Goal: Information Seeking & Learning: Learn about a topic

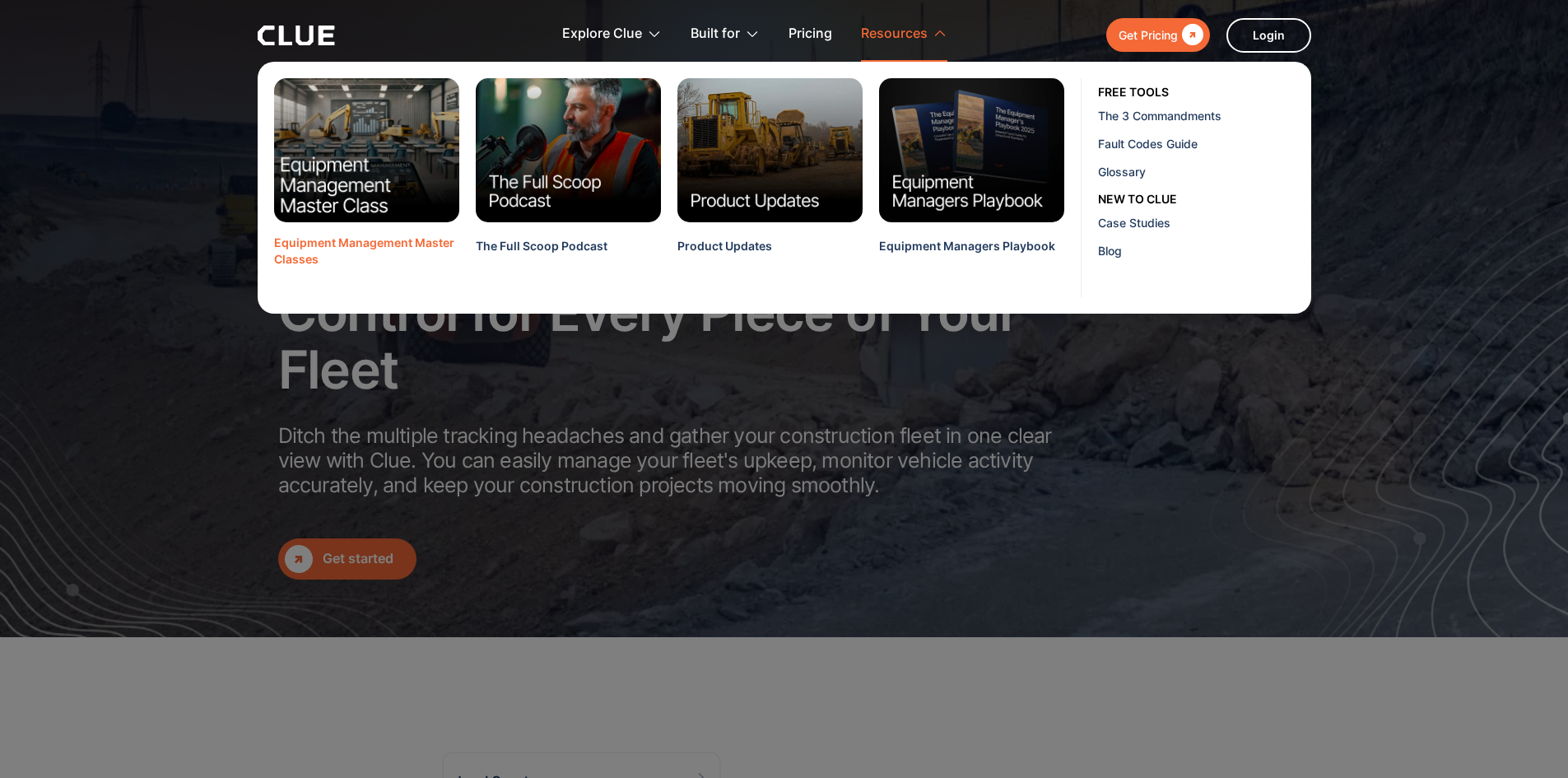
click at [349, 204] on img at bounding box center [367, 150] width 205 height 159
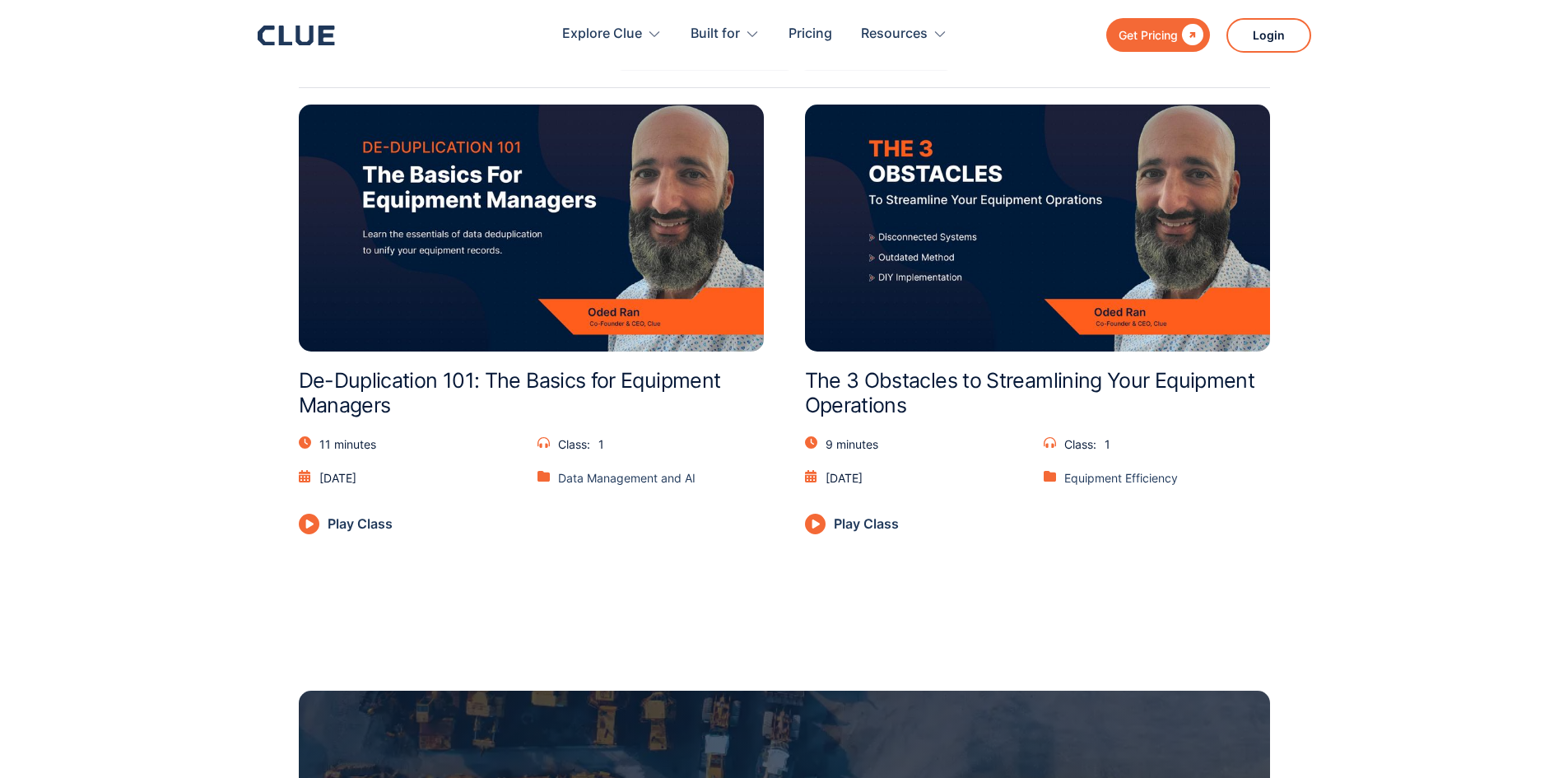
scroll to position [659, 0]
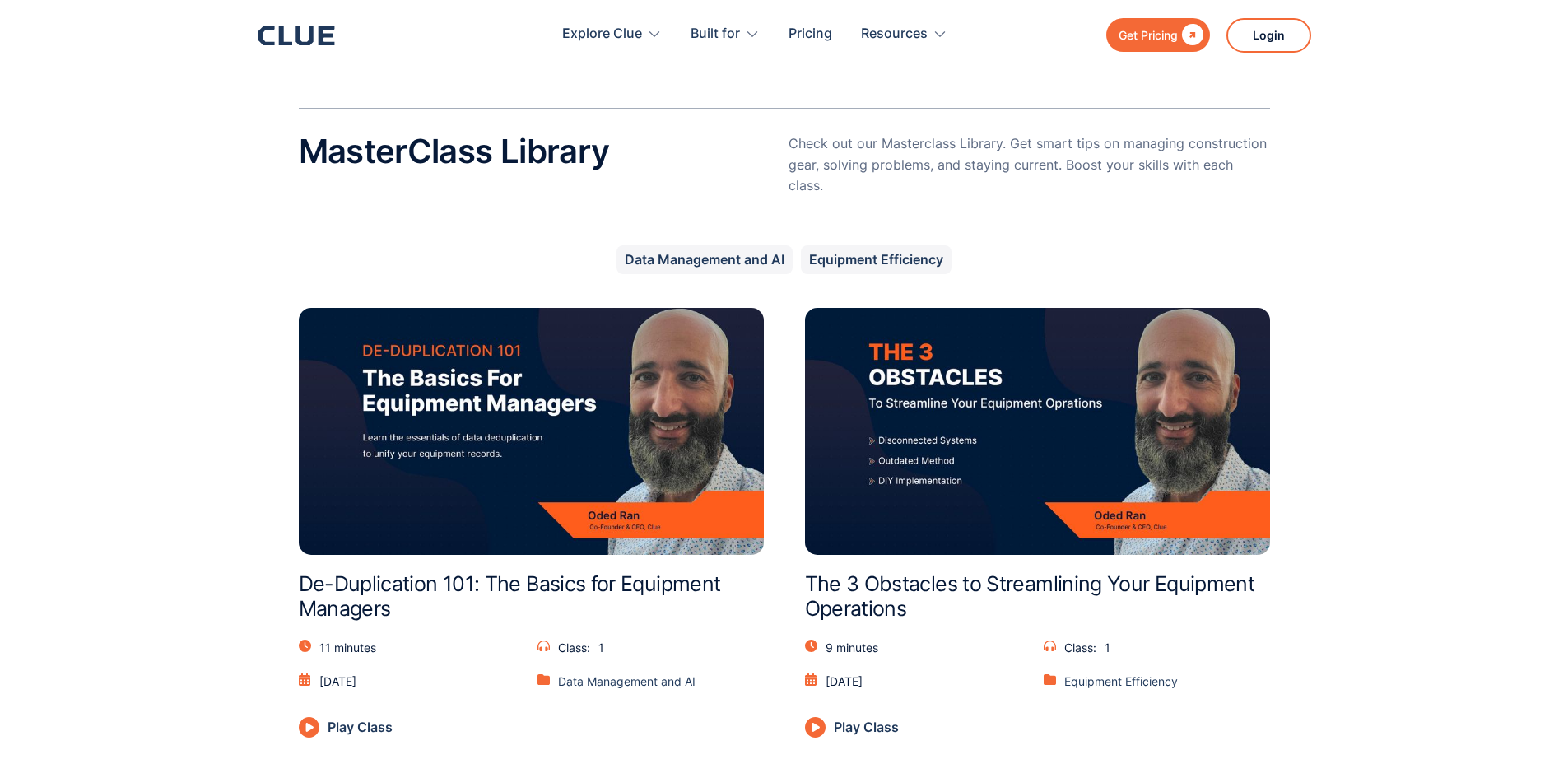
click at [553, 450] on img at bounding box center [531, 432] width 465 height 247
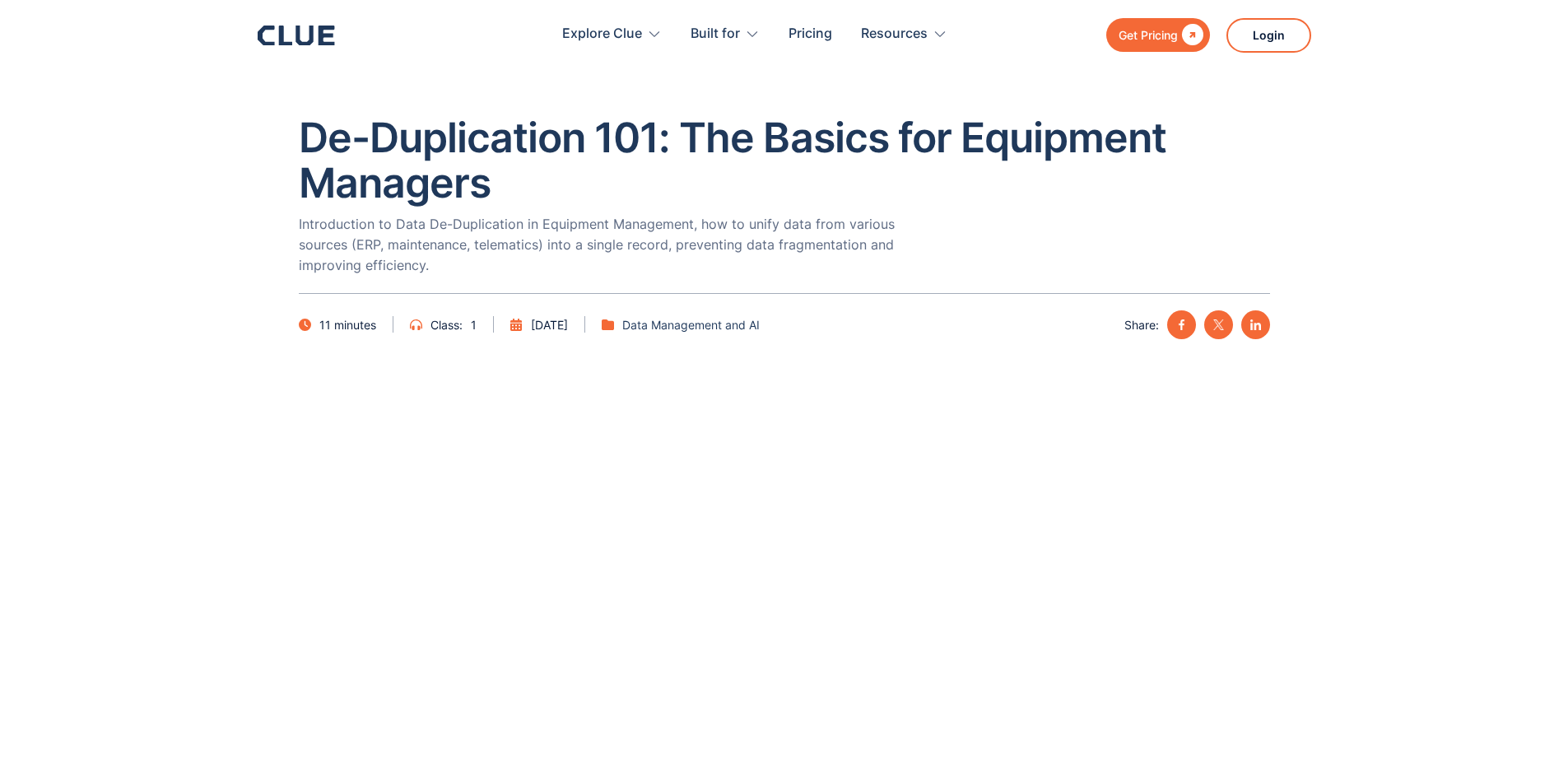
scroll to position [164, 0]
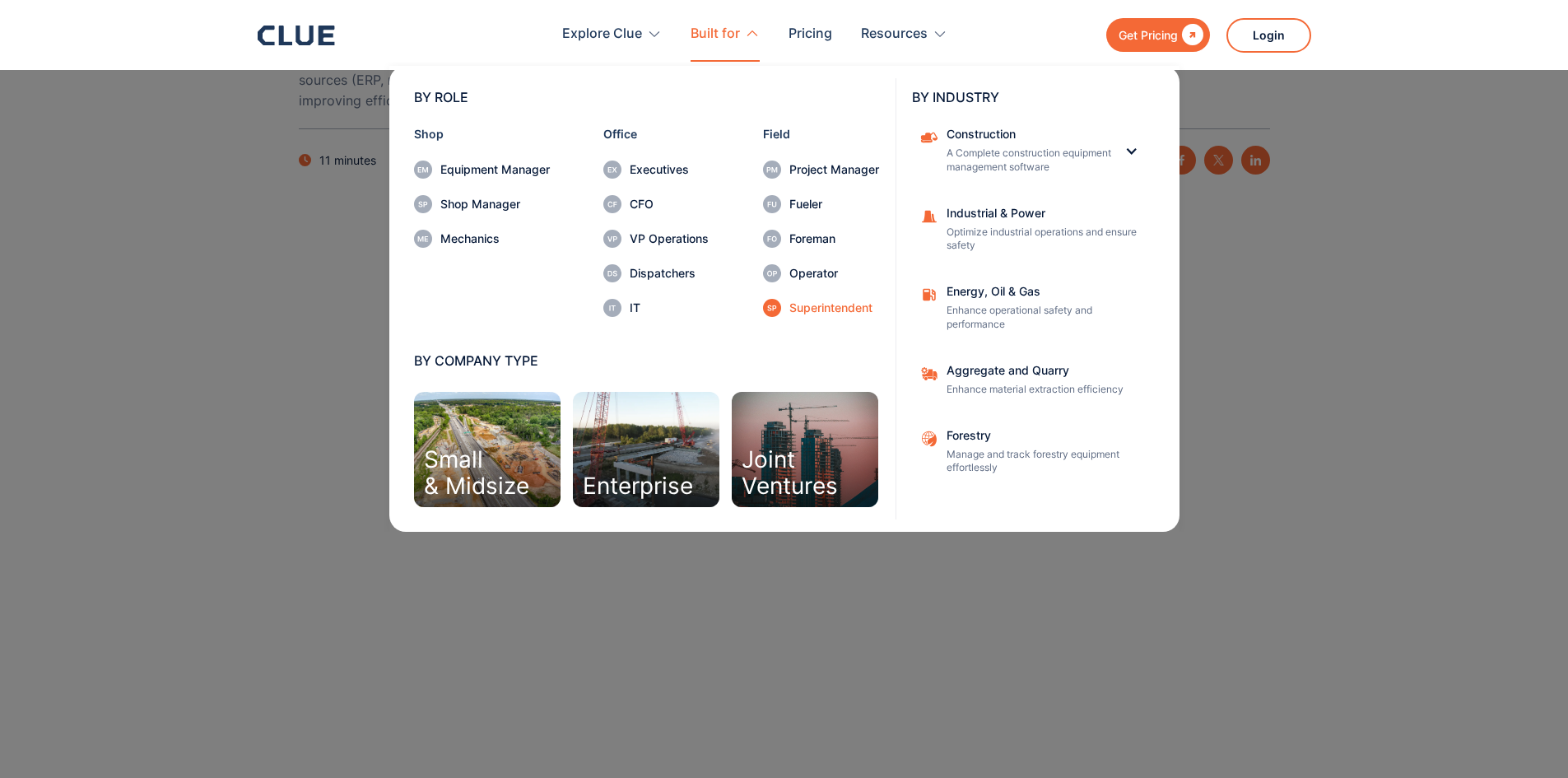
click at [820, 305] on div "Superintendent" at bounding box center [834, 307] width 90 height 11
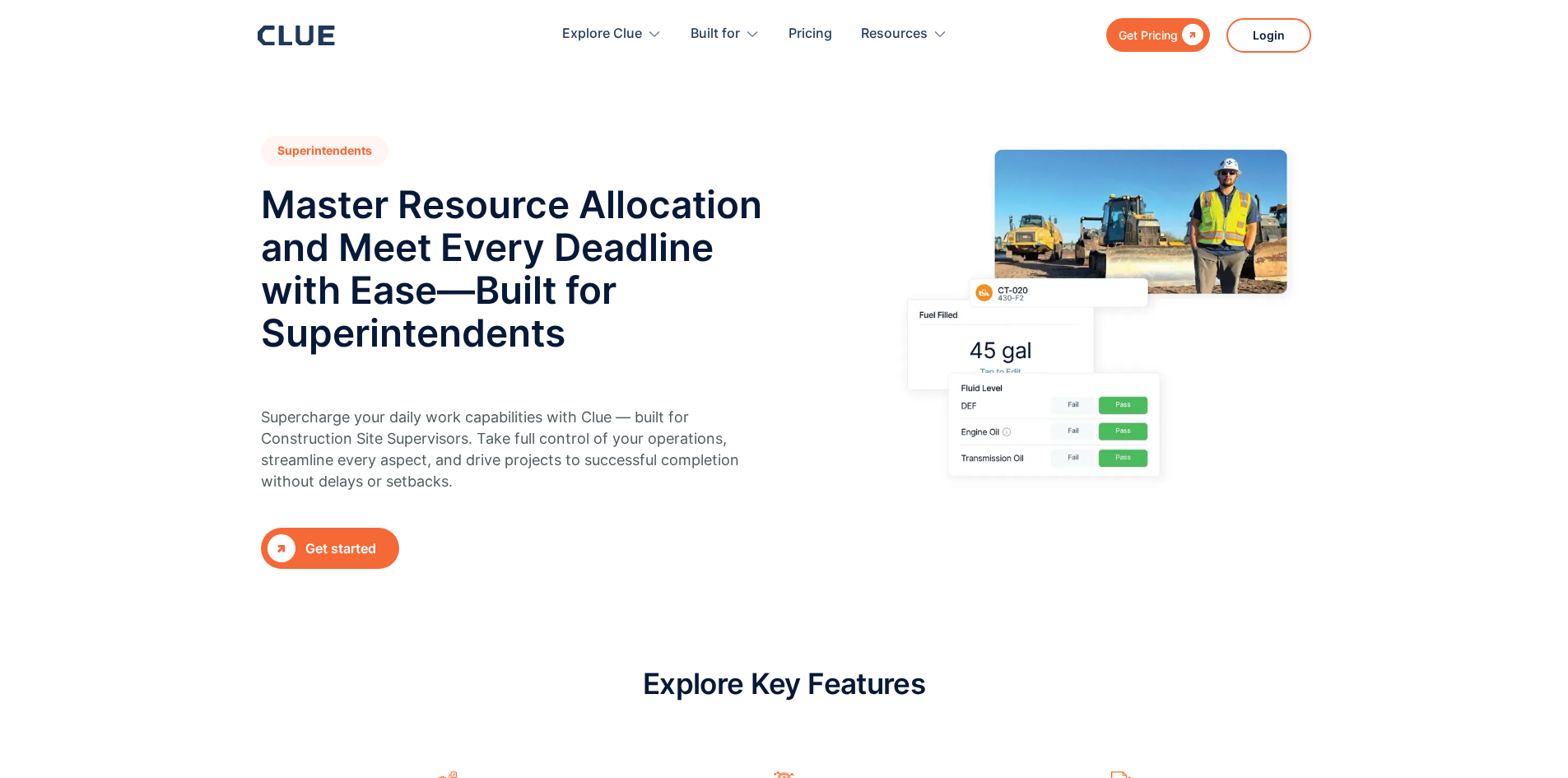
click at [331, 539] on div "Get started" at bounding box center [349, 548] width 87 height 21
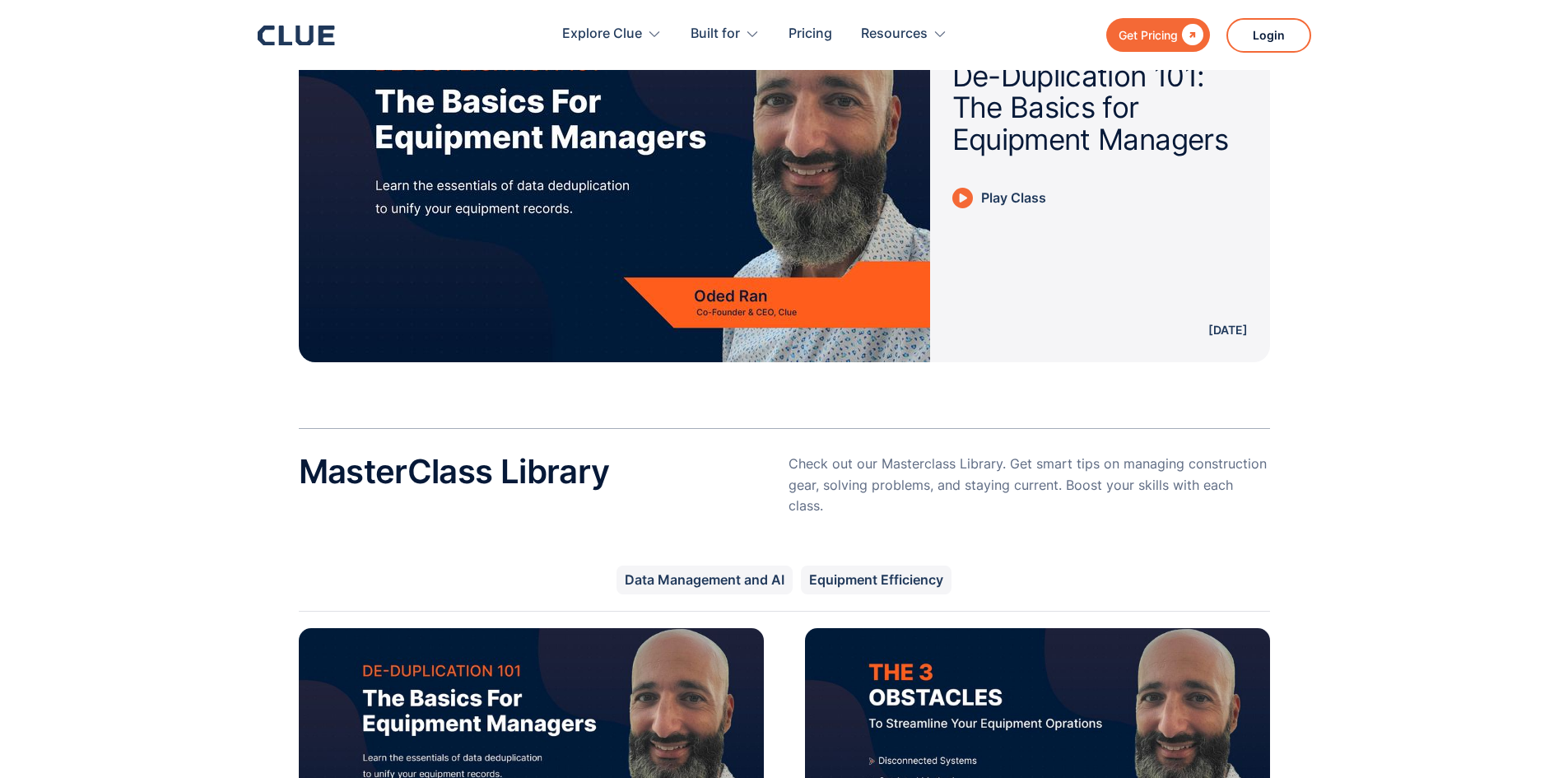
scroll to position [741, 0]
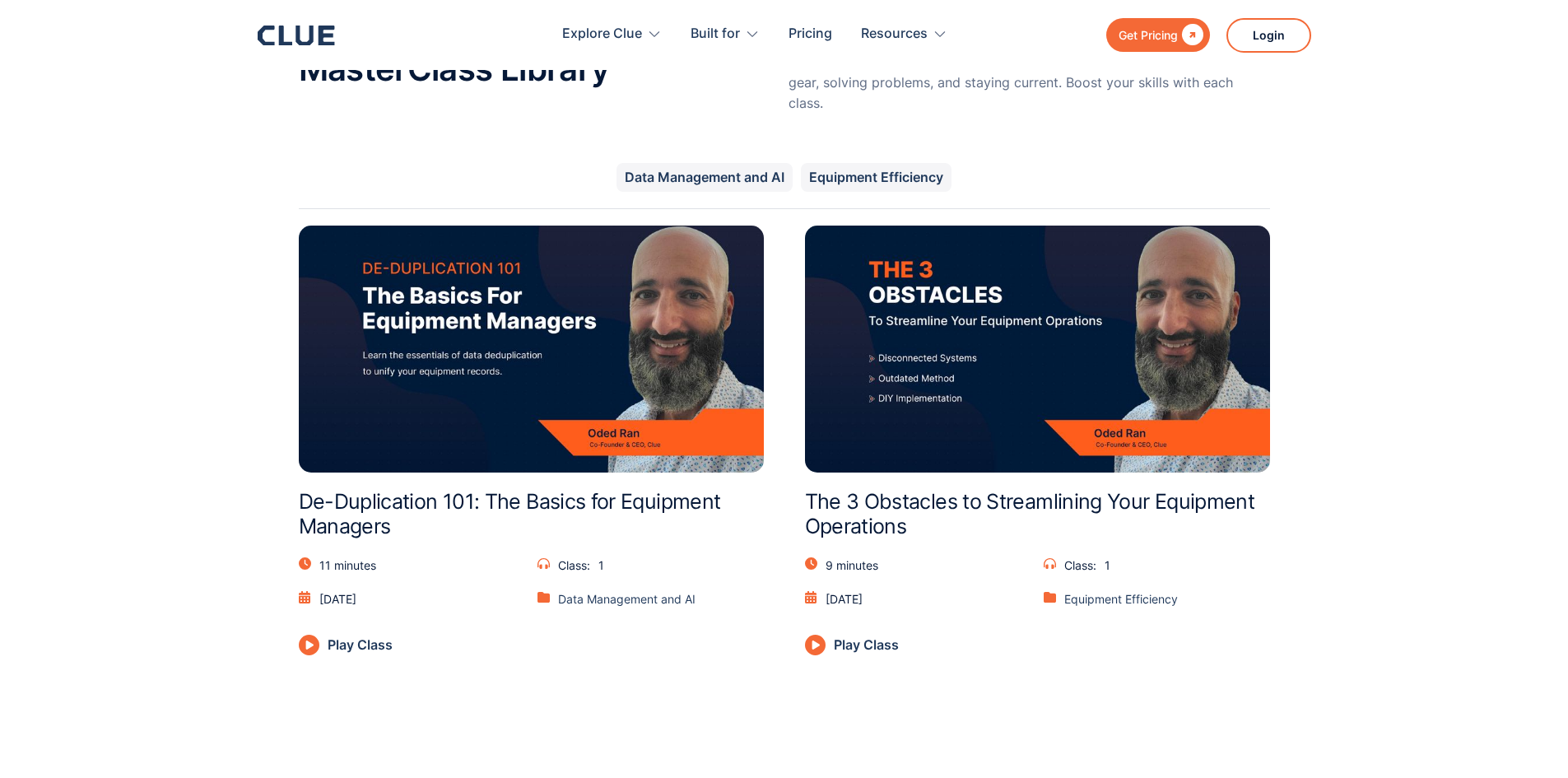
click at [1033, 354] on img at bounding box center [1038, 349] width 465 height 247
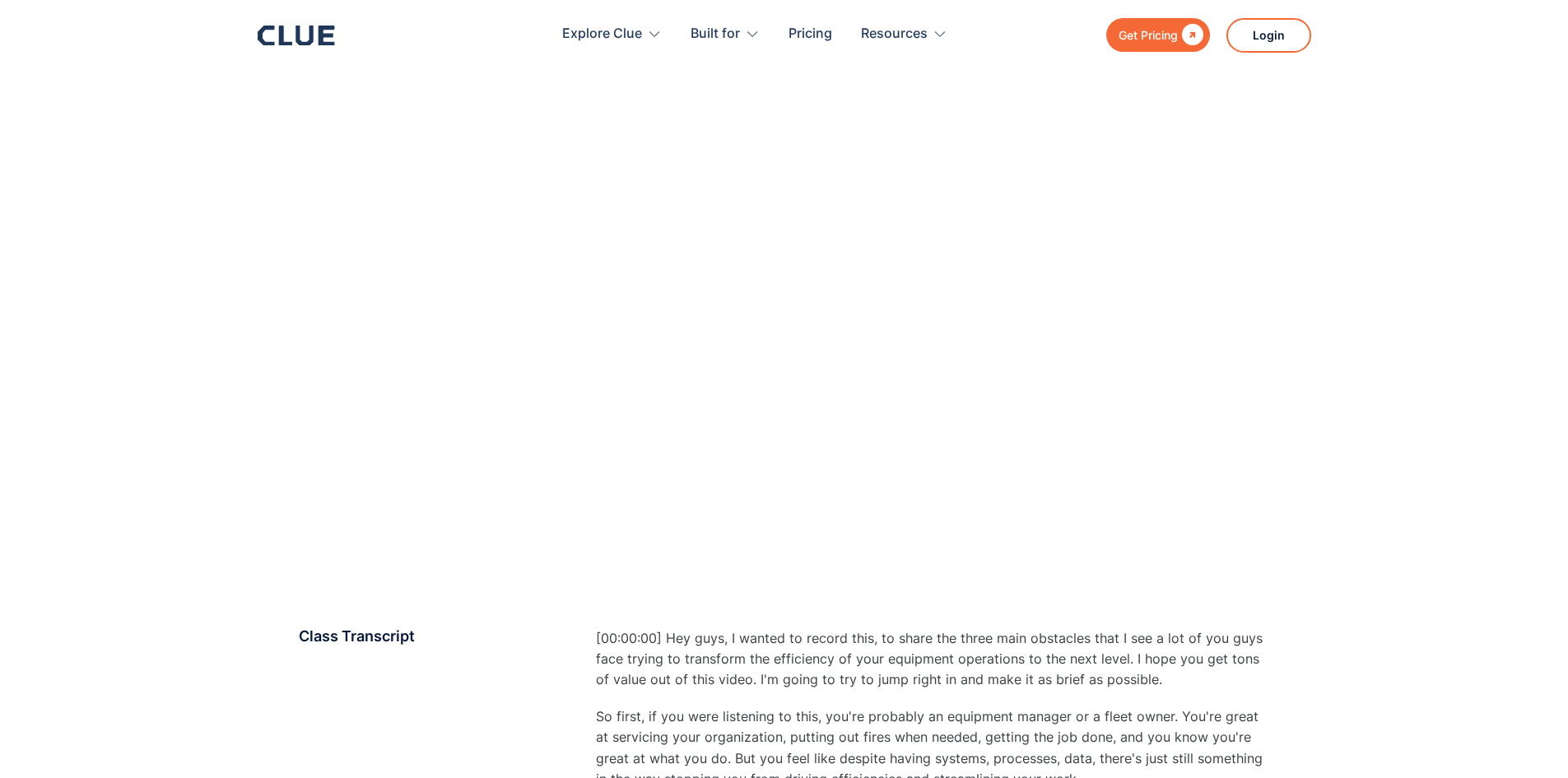
scroll to position [269, 0]
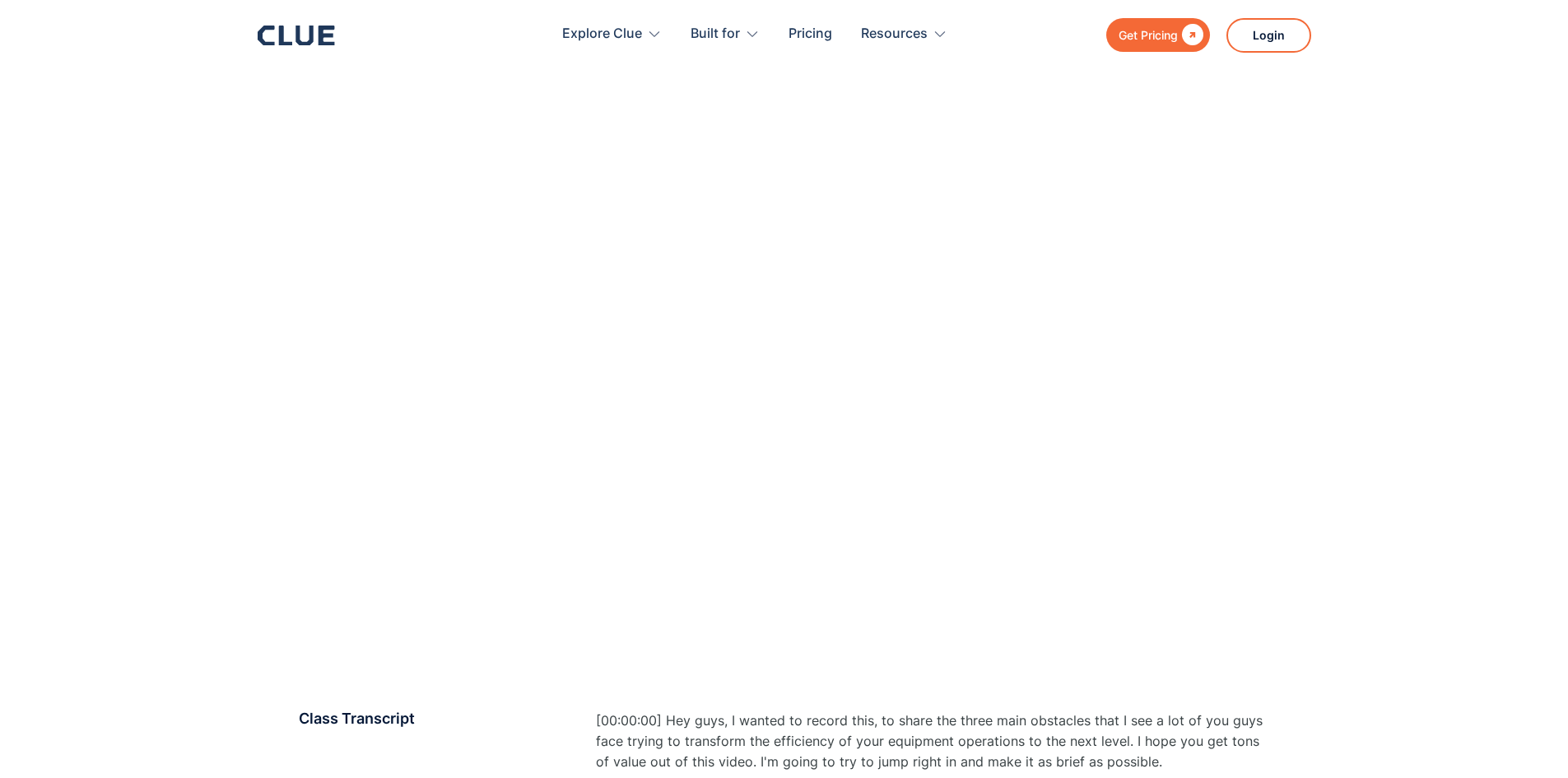
click at [1336, 199] on section at bounding box center [784, 399] width 1568 height 620
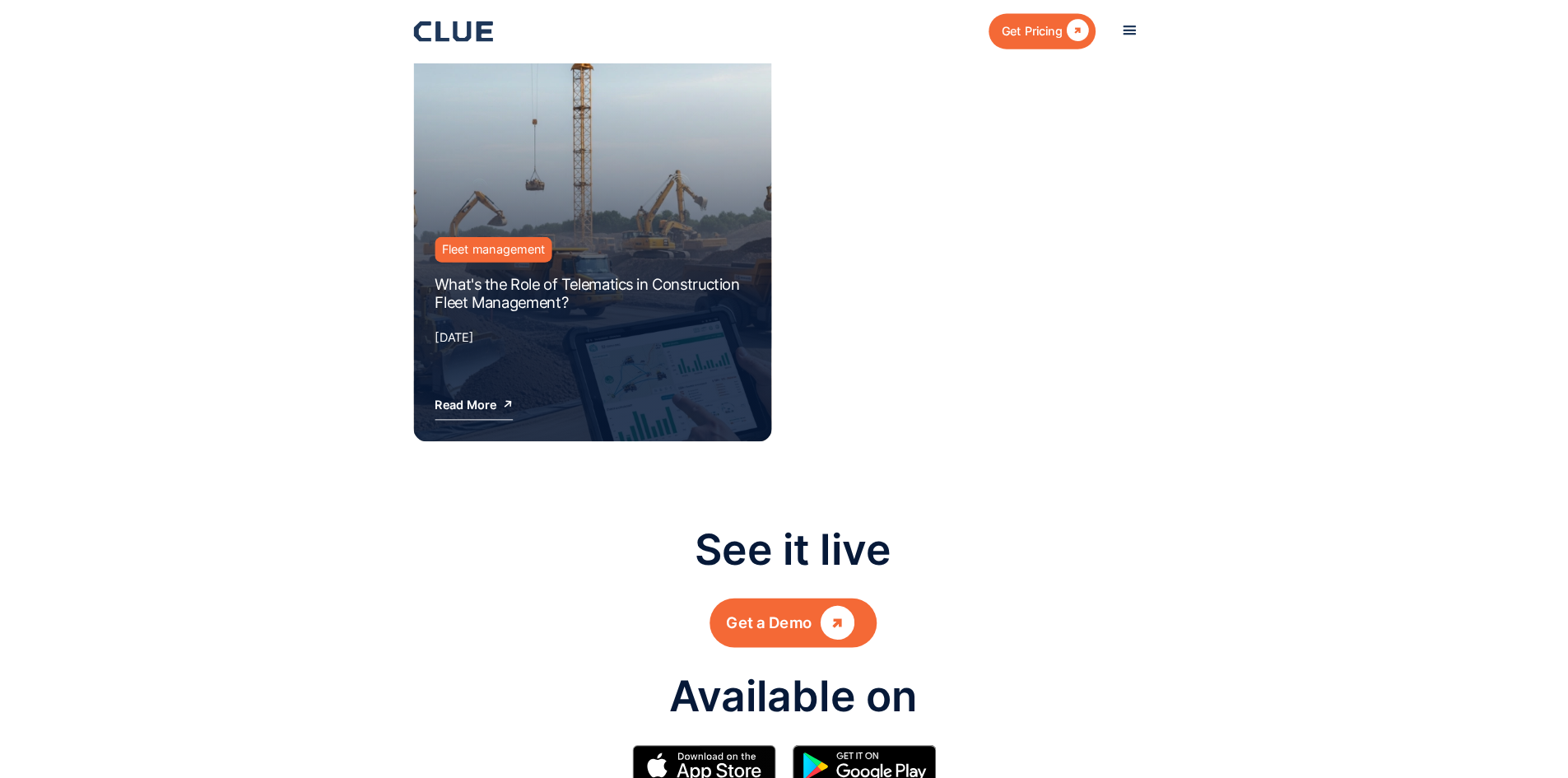
scroll to position [2142, 0]
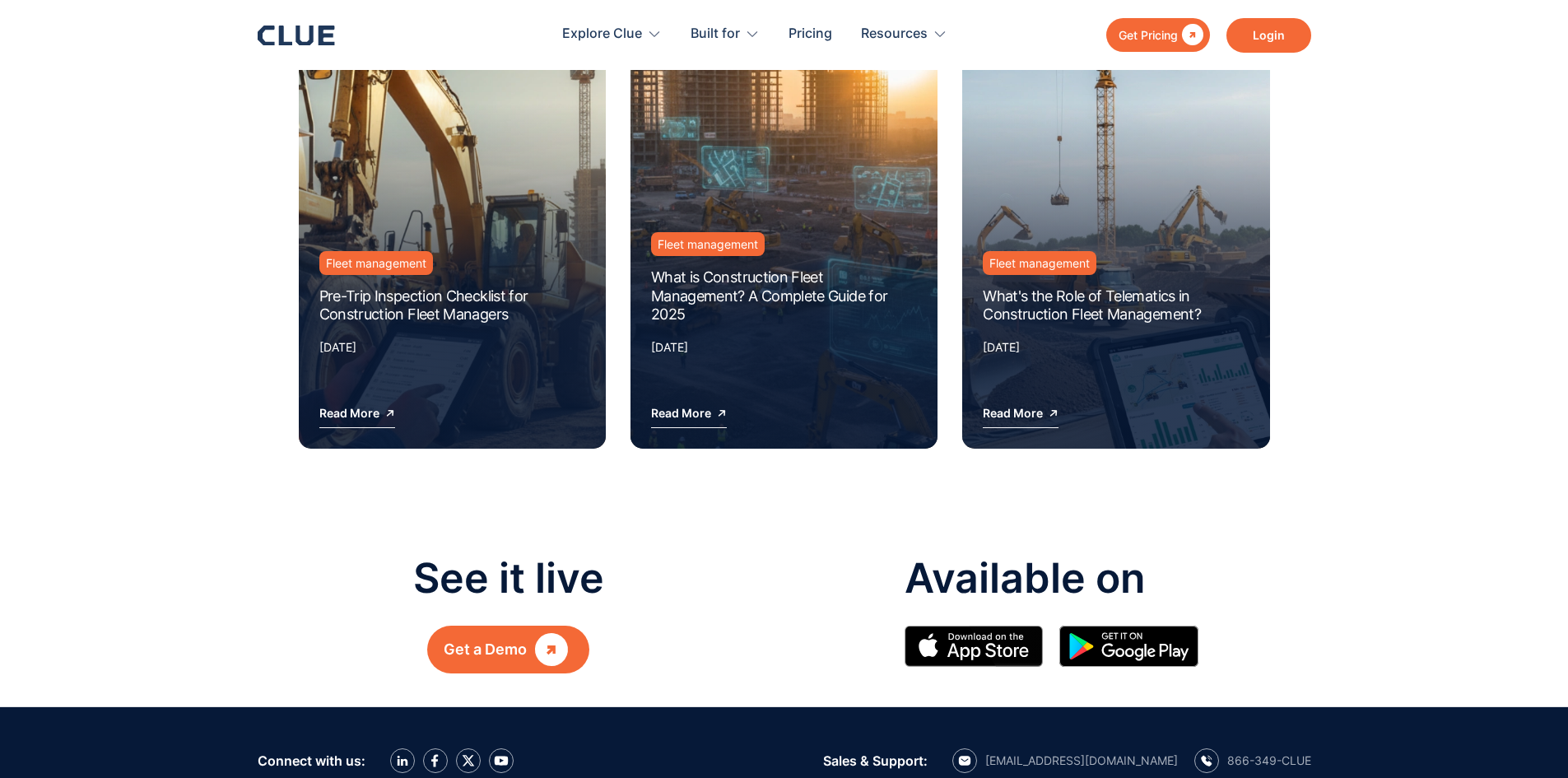
click at [1262, 40] on link "Login" at bounding box center [1269, 36] width 84 height 35
